Goal: Communication & Community: Answer question/provide support

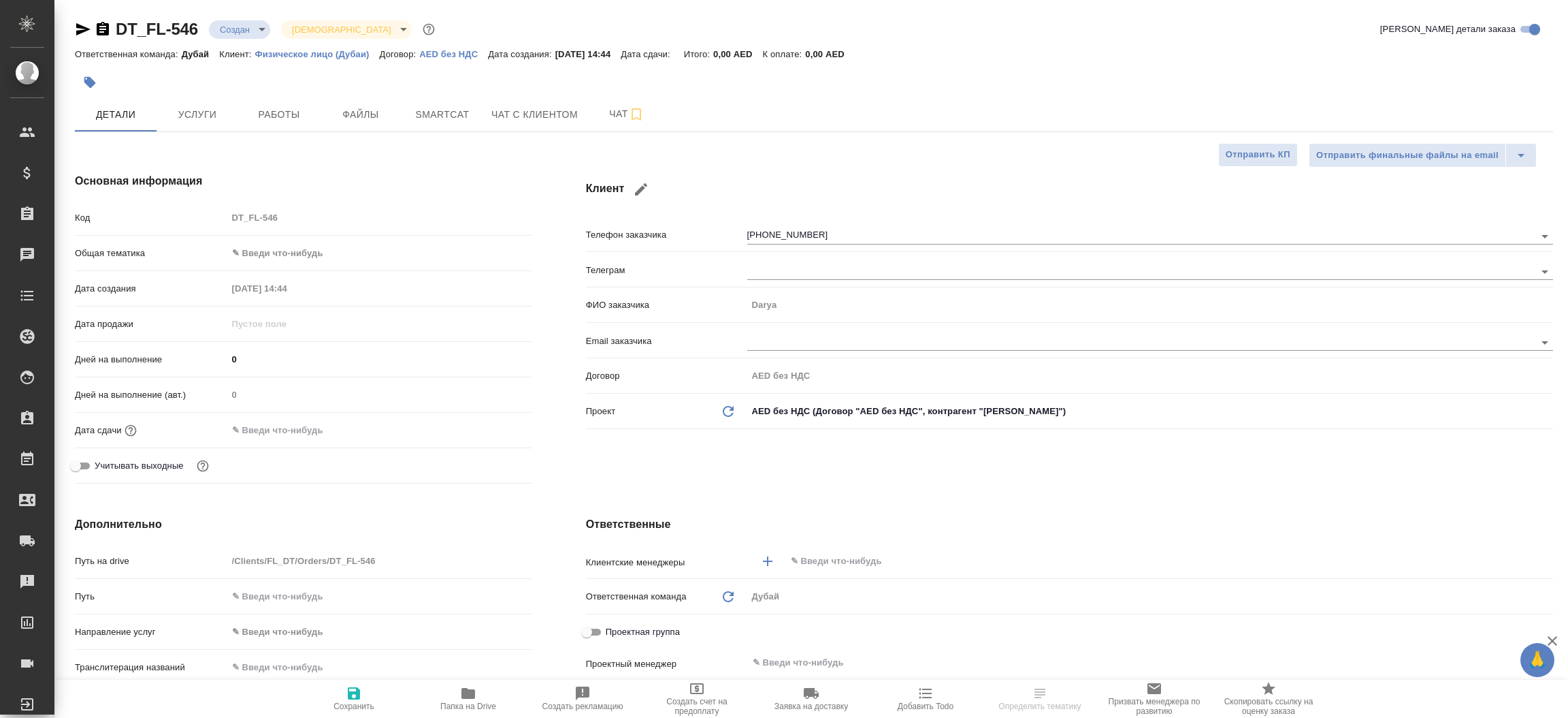
select select "RU"
type input "[PERSON_NAME]"
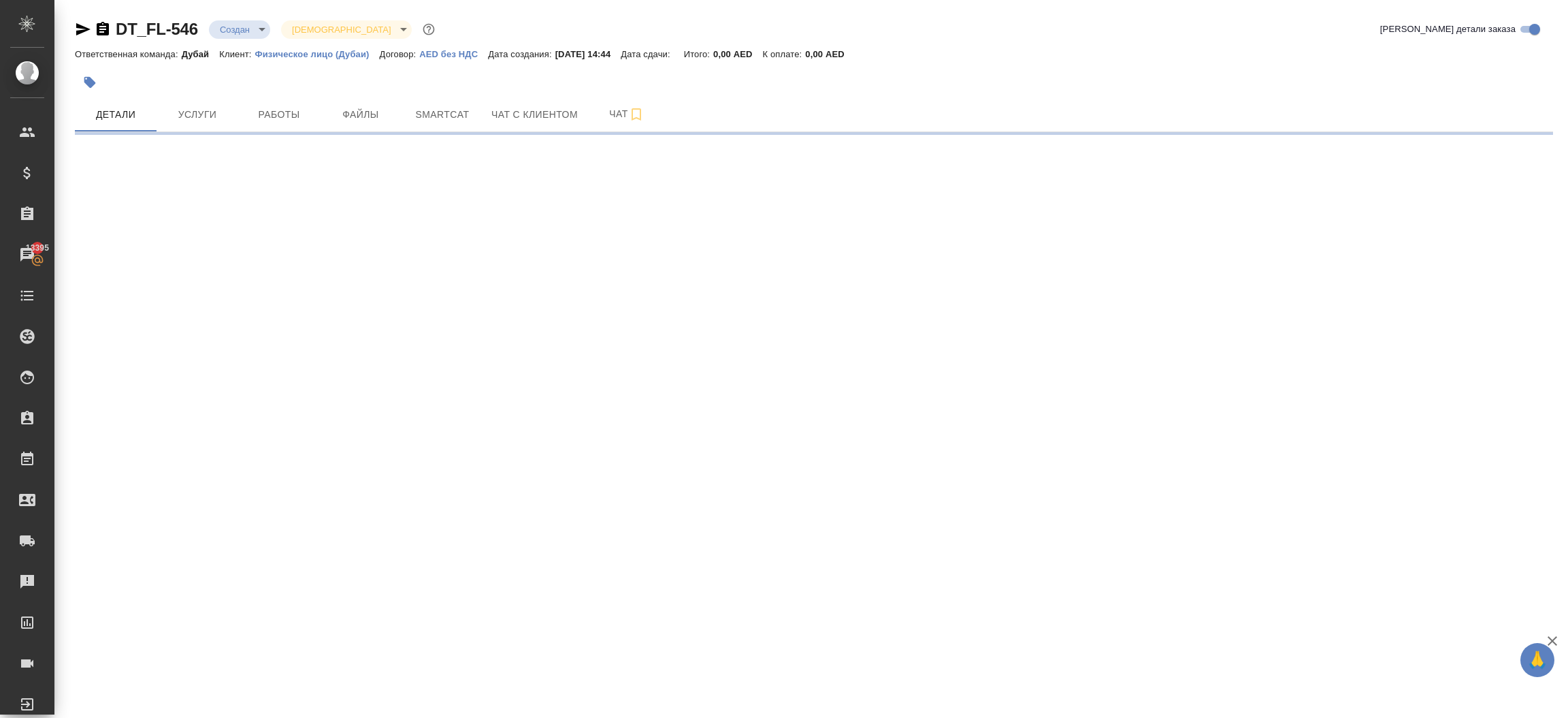
select select "RU"
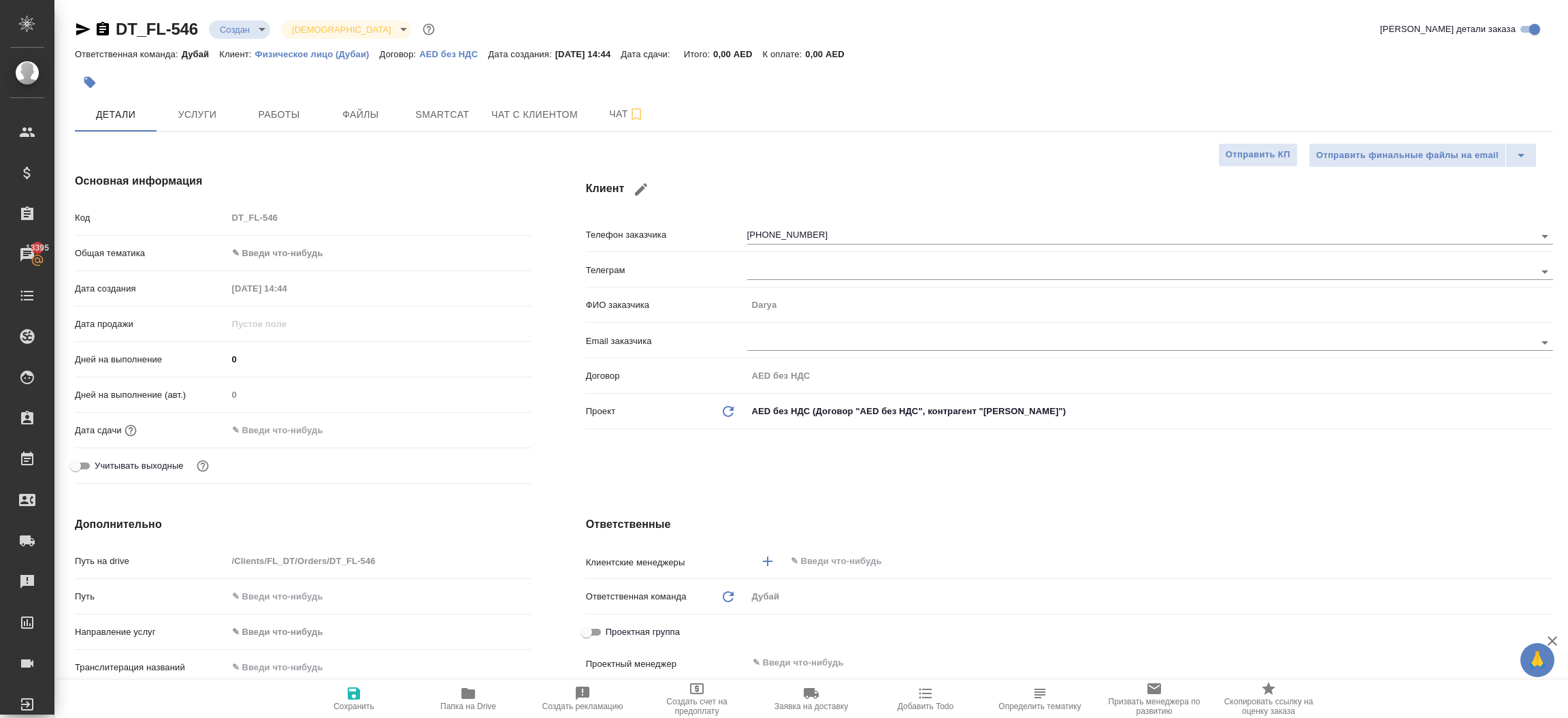
type textarea "x"
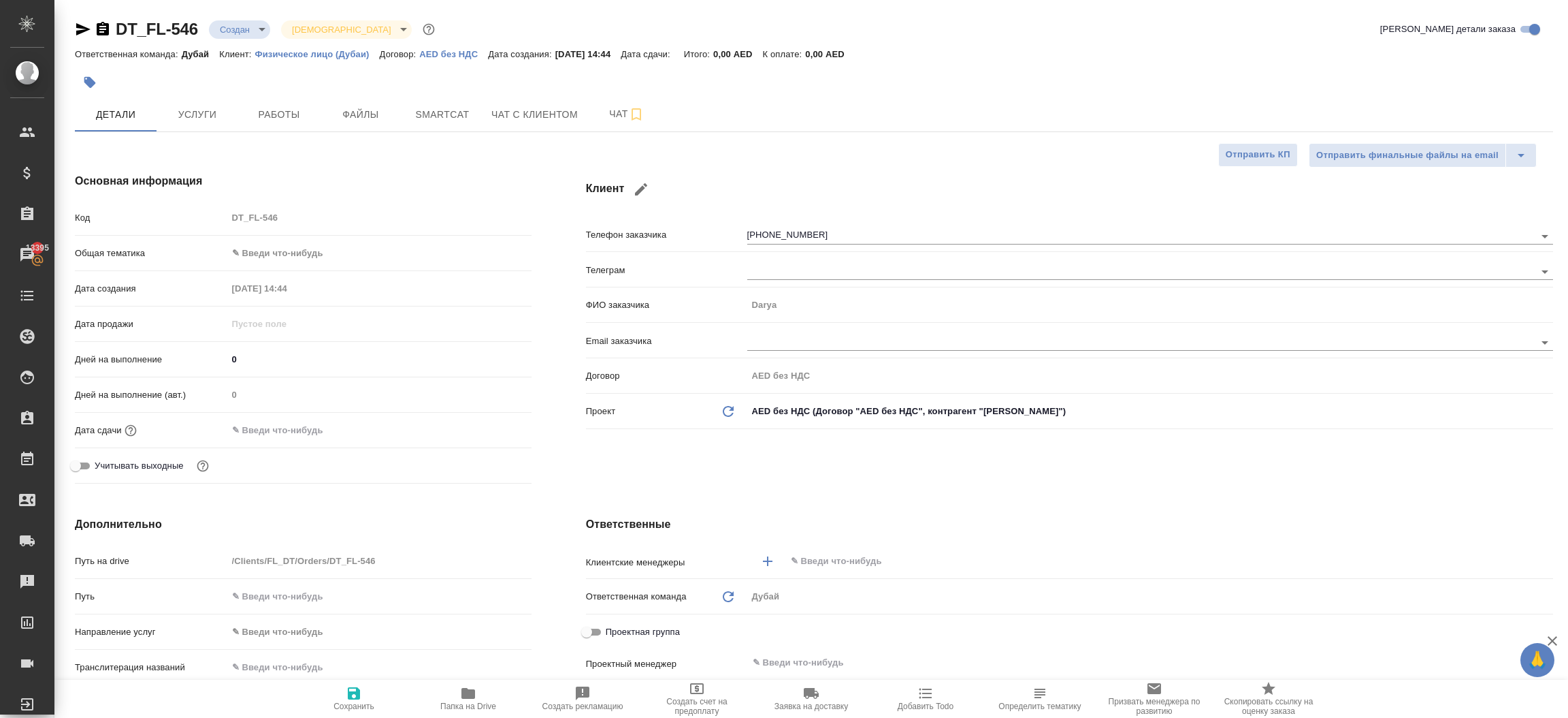
type textarea "x"
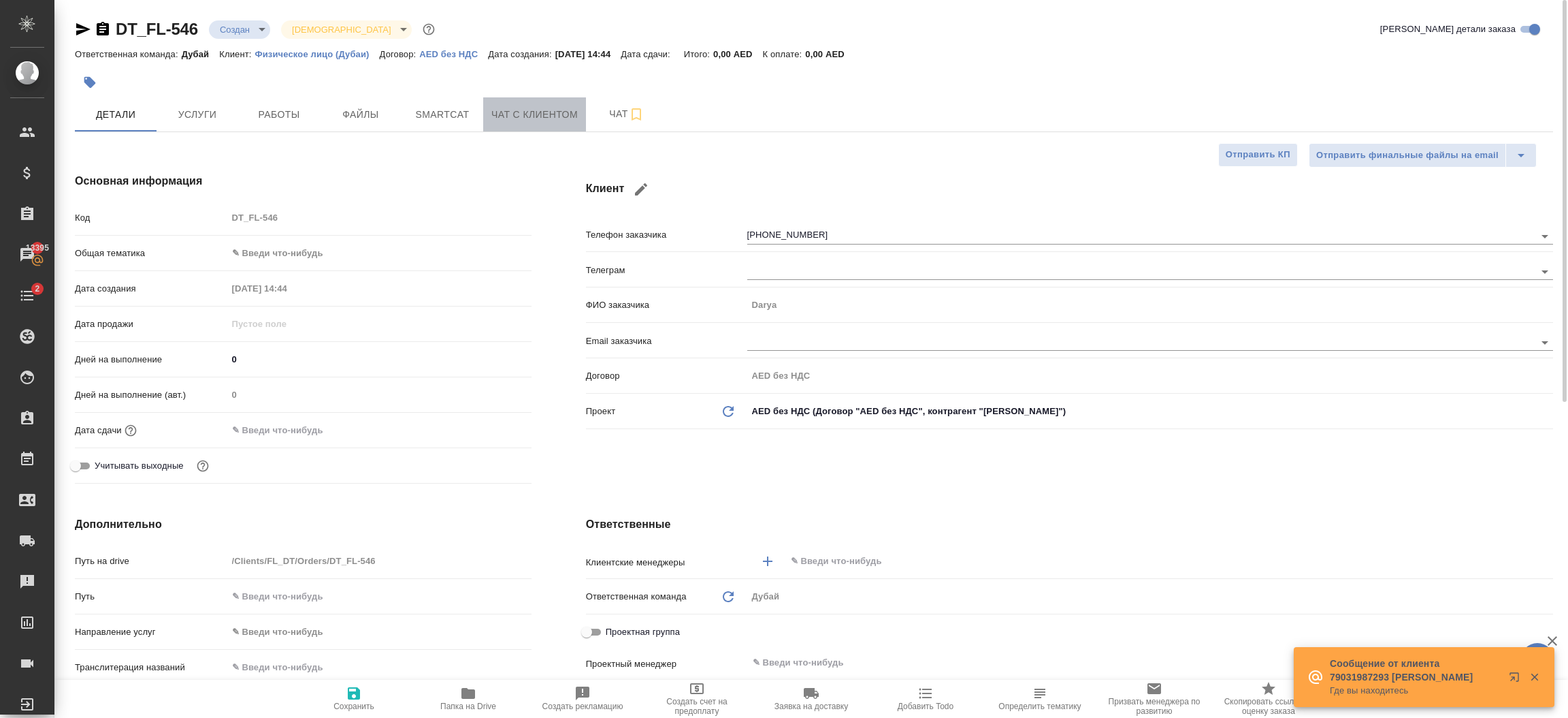
click at [553, 115] on span "Чат с клиентом" at bounding box center [535, 115] width 87 height 17
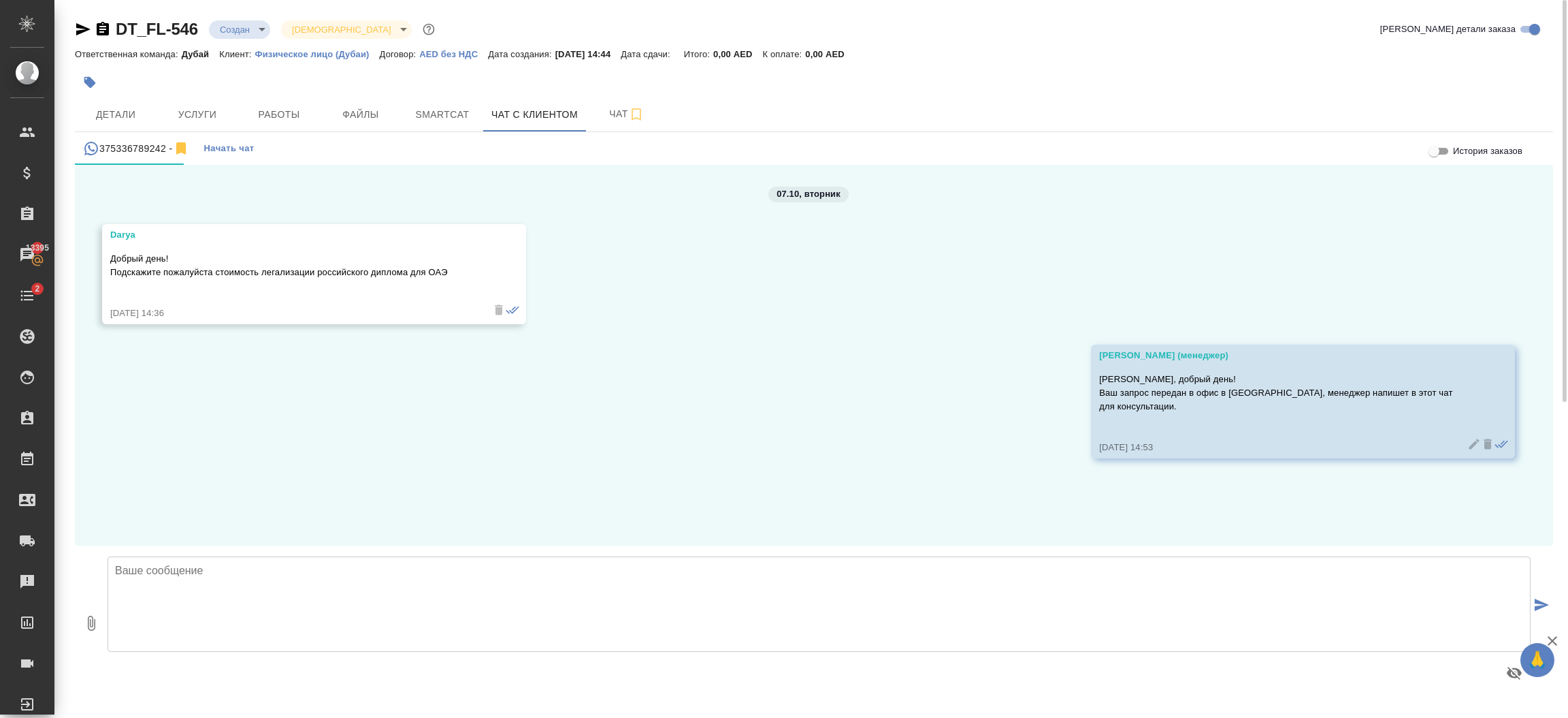
click at [480, 576] on textarea at bounding box center [819, 604] width 1423 height 96
click at [324, 602] on textarea at bounding box center [819, 604] width 1423 height 96
type textarea "L"
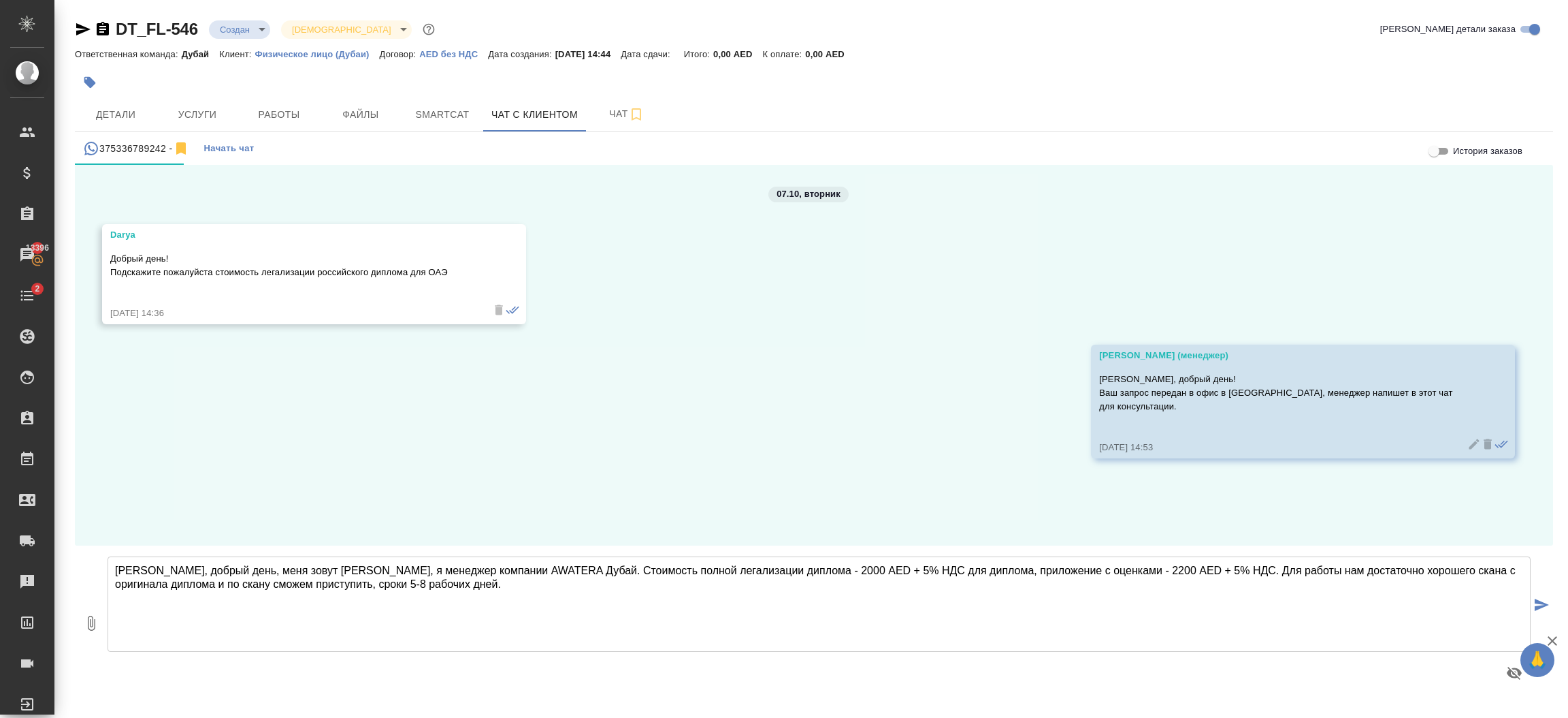
type textarea "[PERSON_NAME], добрый день, меня зовут [PERSON_NAME], я менеджер компании AWATE…"
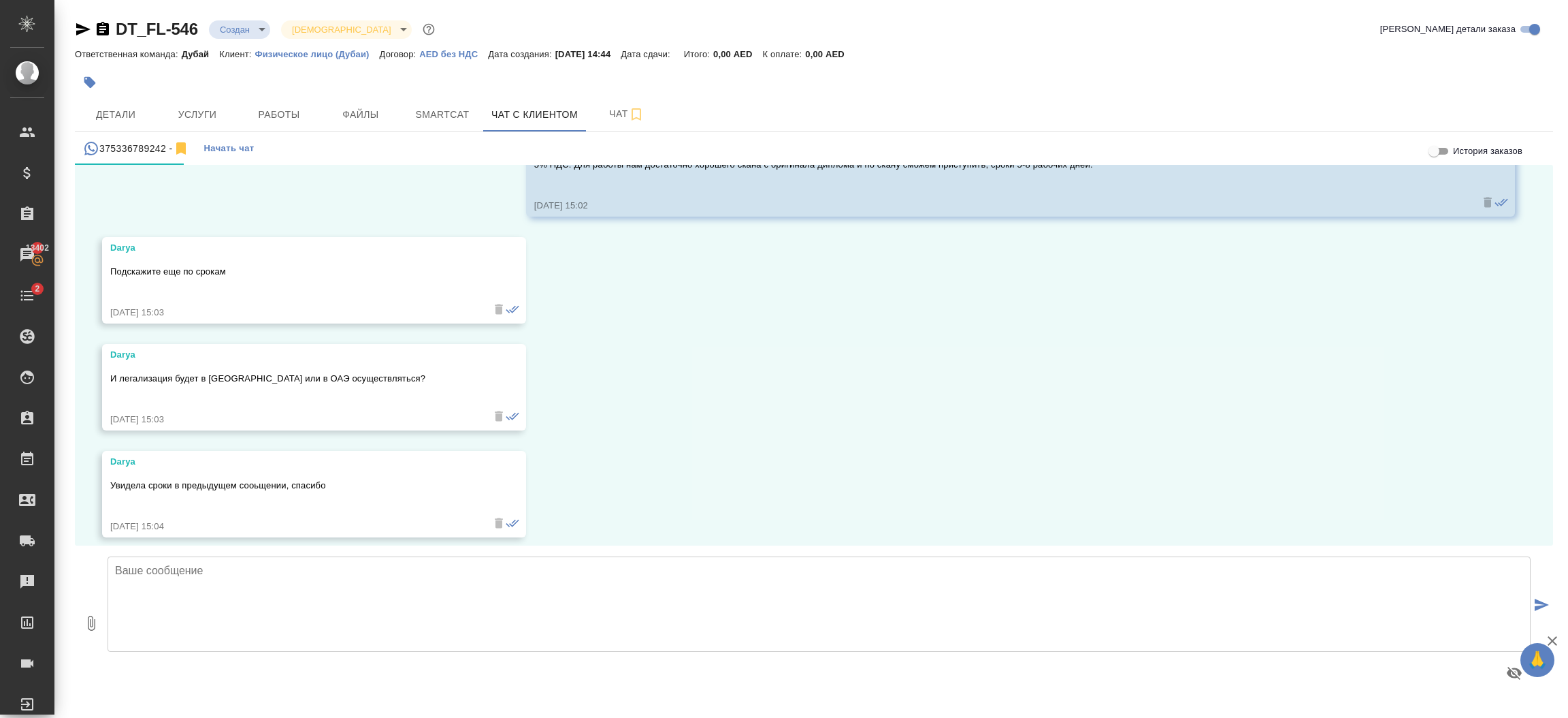
scroll to position [373, 0]
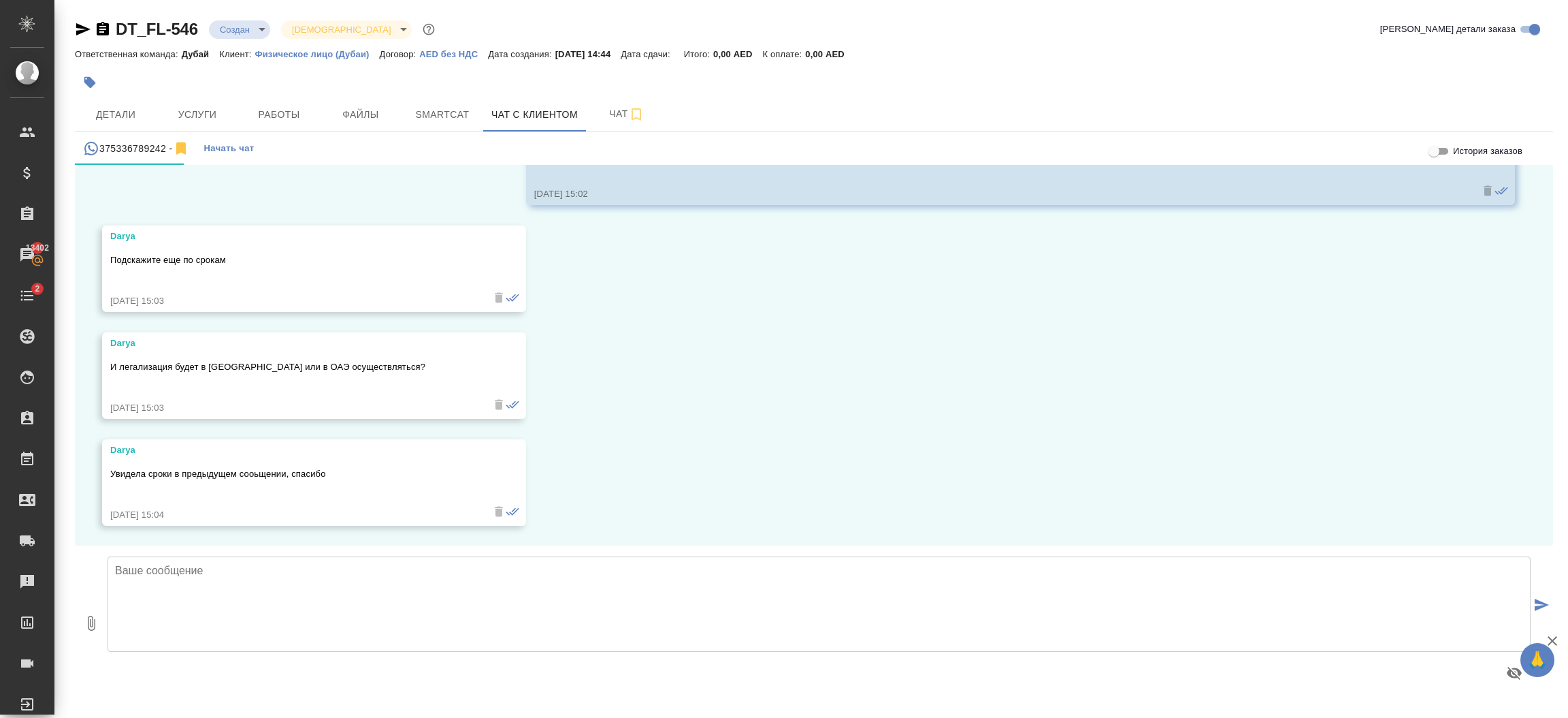
click at [468, 562] on textarea at bounding box center [819, 604] width 1423 height 96
type textarea "v"
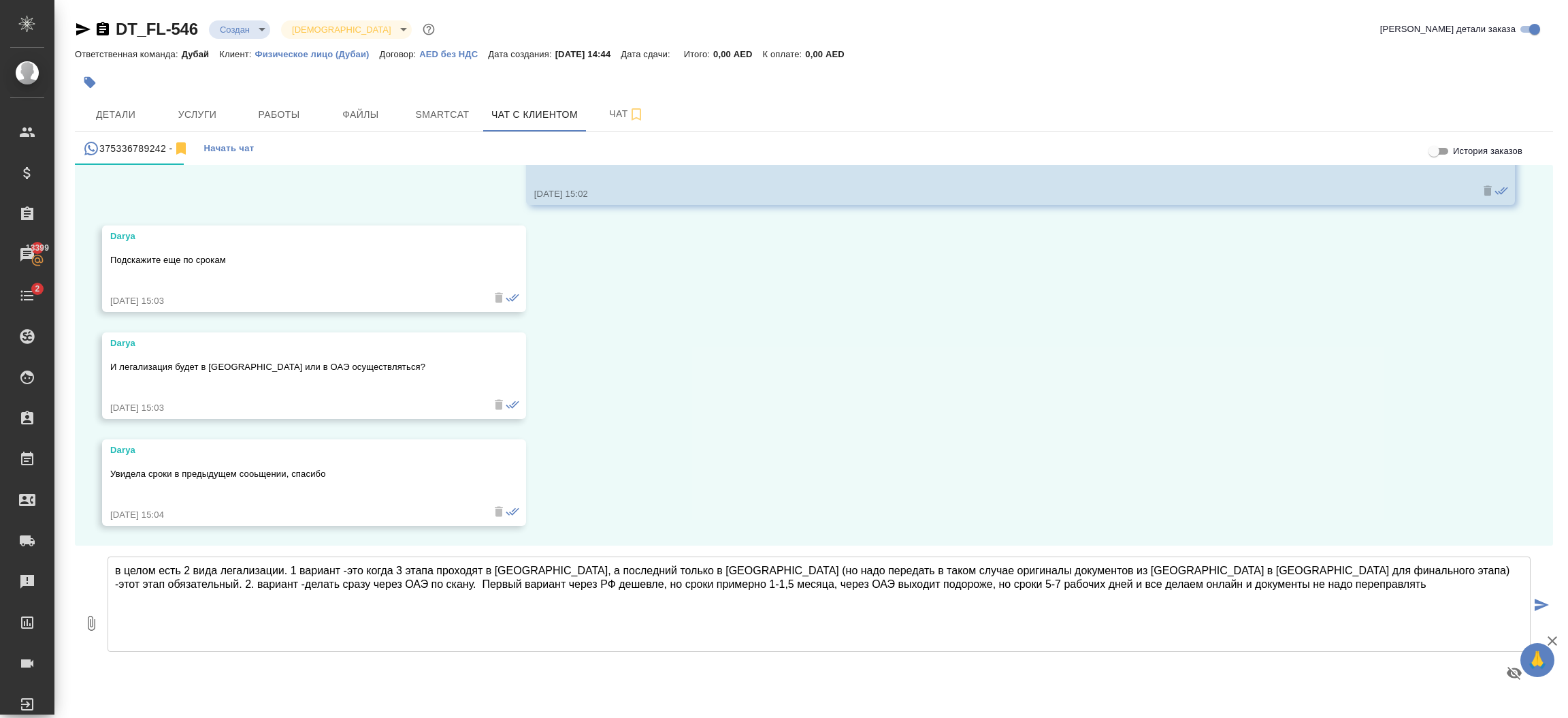
type textarea "в целом есть 2 вида легализации. 1 вариант -это когда 3 этапа проходят в [GEOGR…"
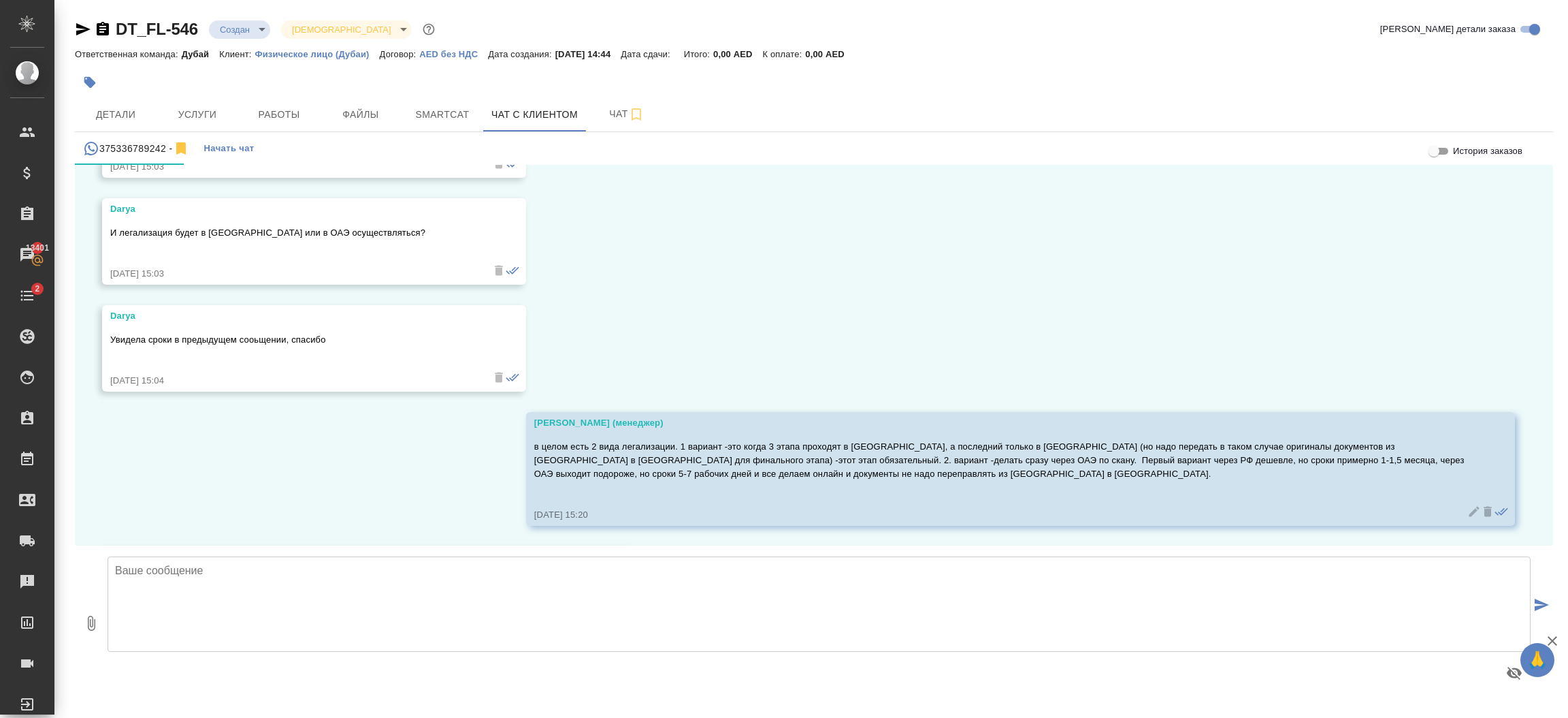
scroll to position [662, 0]
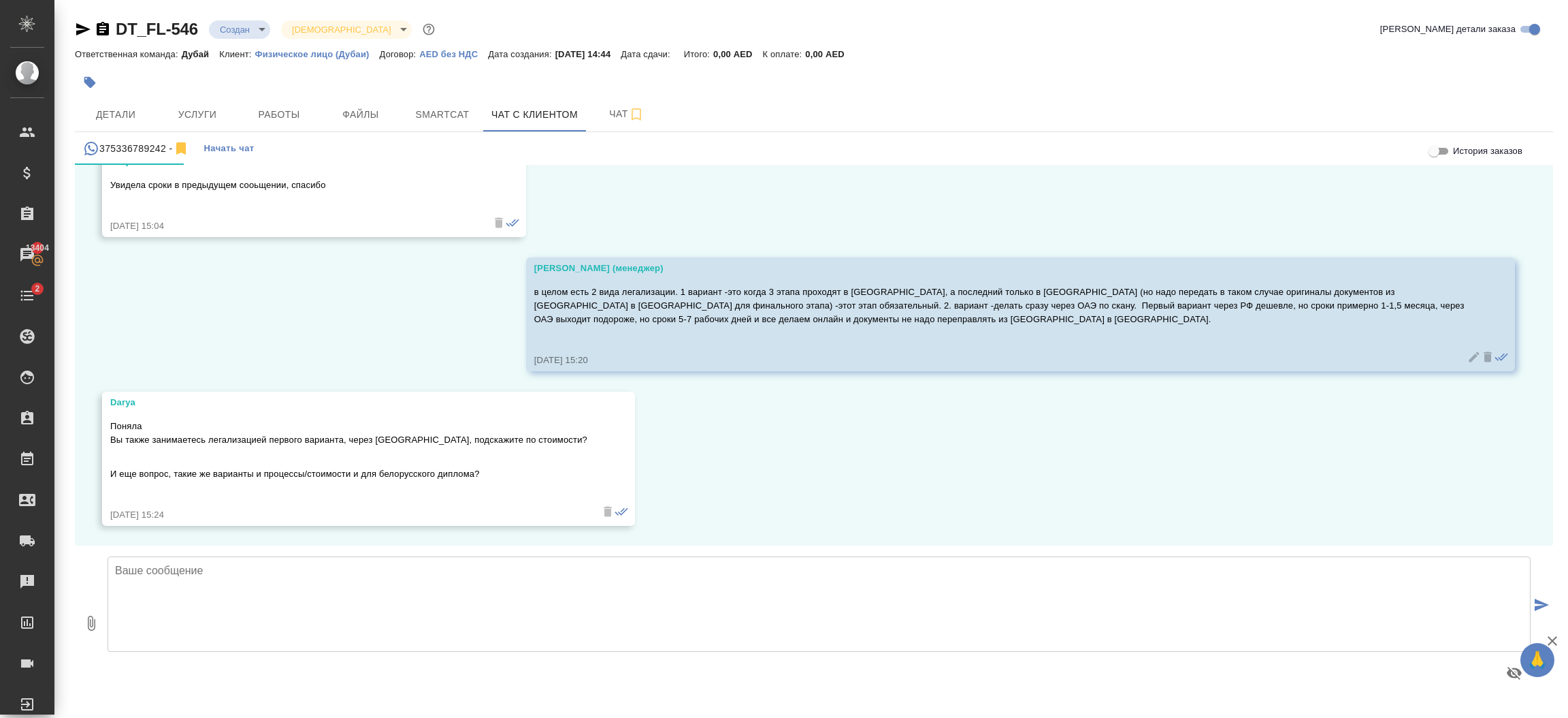
drag, startPoint x: 474, startPoint y: 480, endPoint x: 507, endPoint y: 578, distance: 103.4
click at [507, 578] on textarea at bounding box center [819, 604] width 1423 height 96
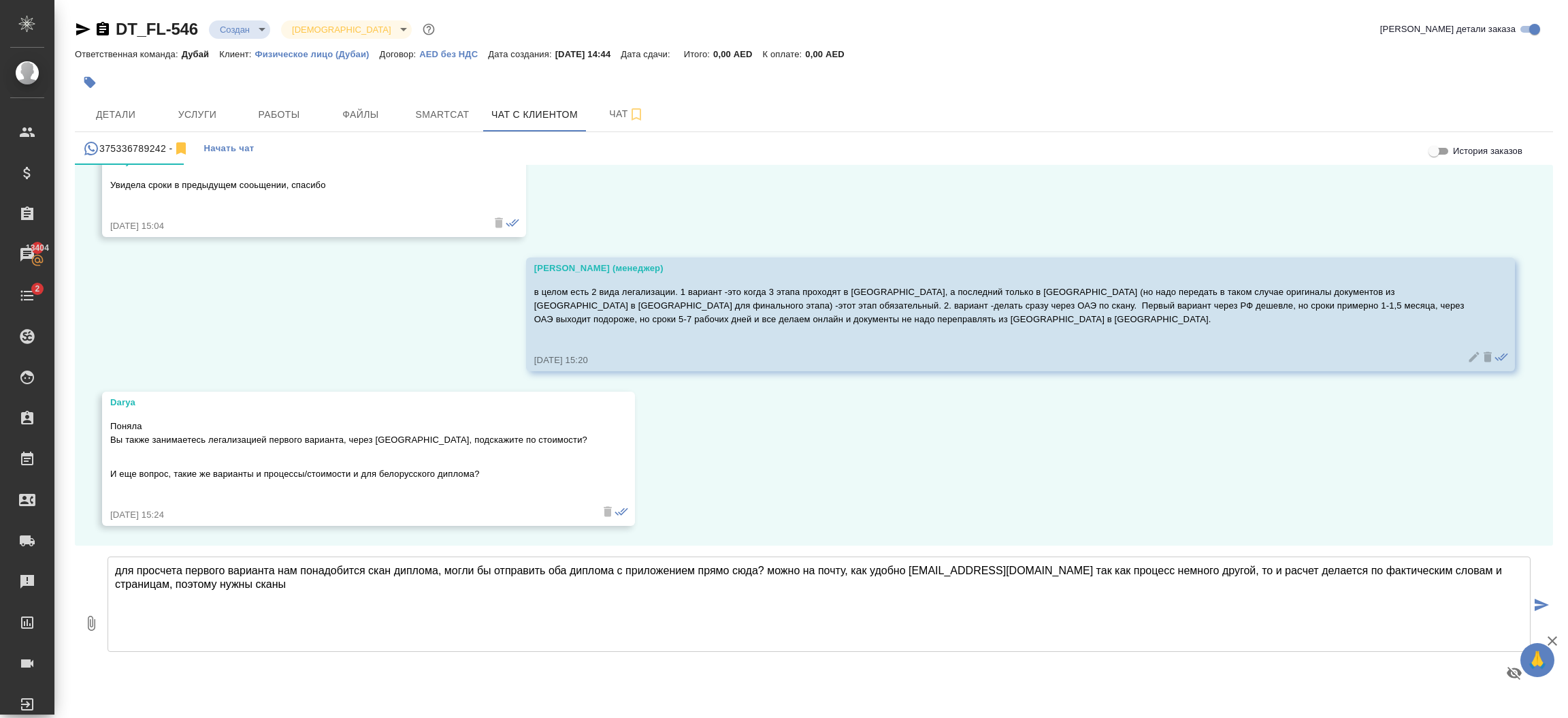
type textarea "для просчета первого варианта нам понадобится скан диплома, могли бы отправить …"
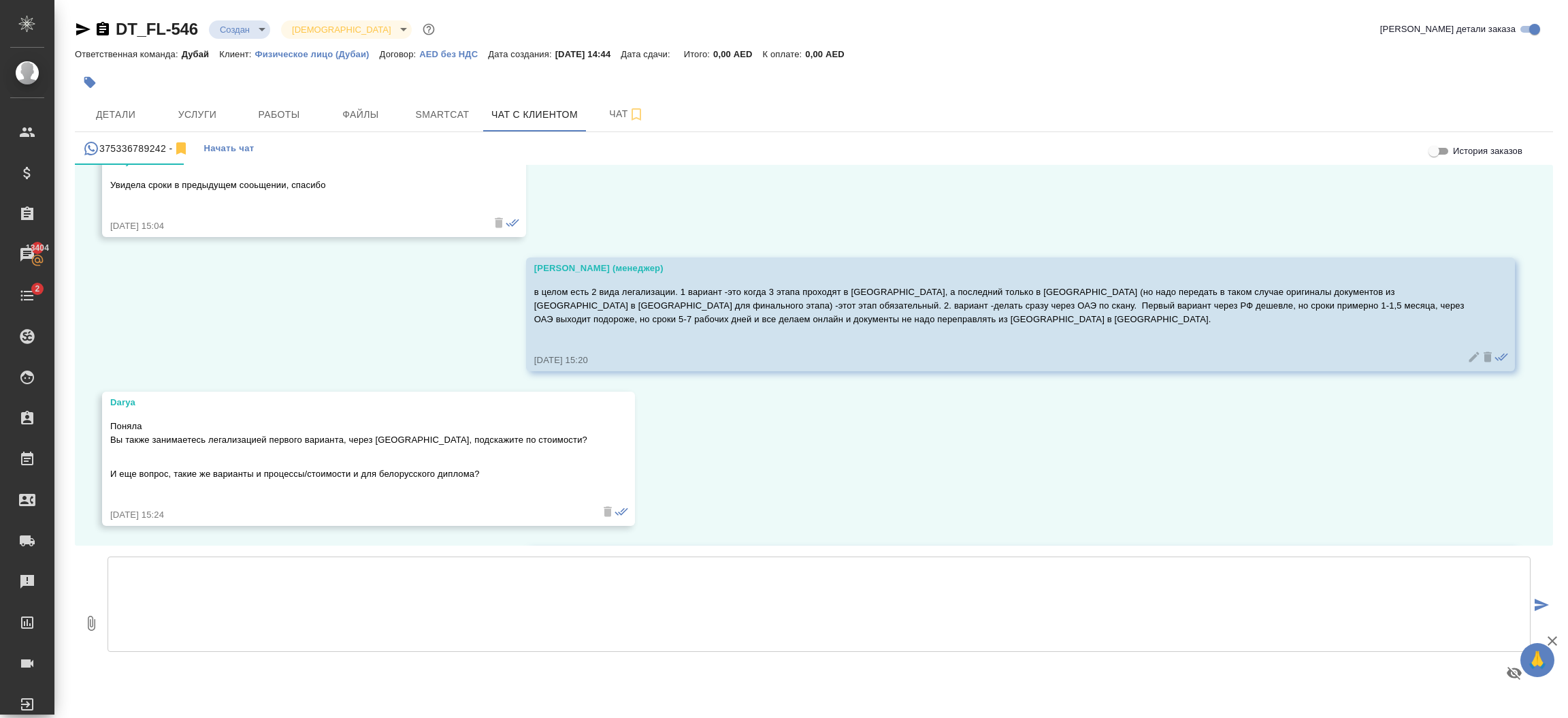
scroll to position [783, 0]
